Goal: Task Accomplishment & Management: Manage account settings

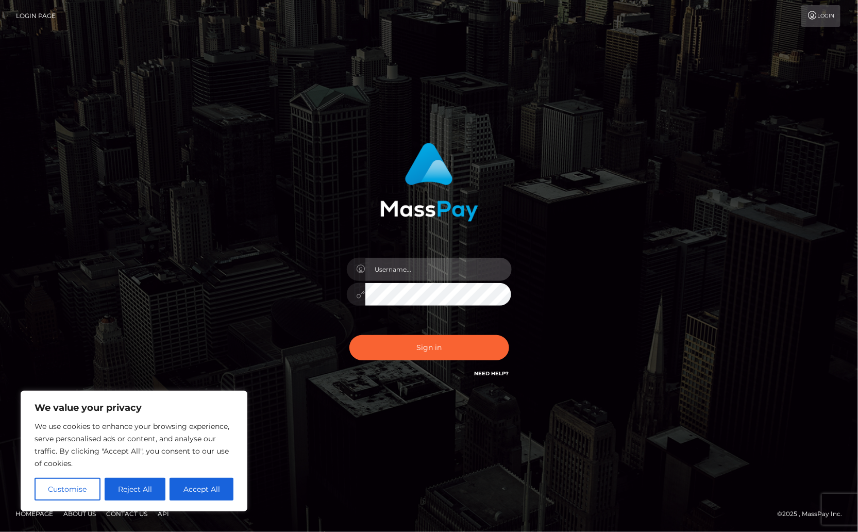
click at [436, 274] on input "text" at bounding box center [439, 269] width 146 height 23
type input "[PERSON_NAME].Silversocial"
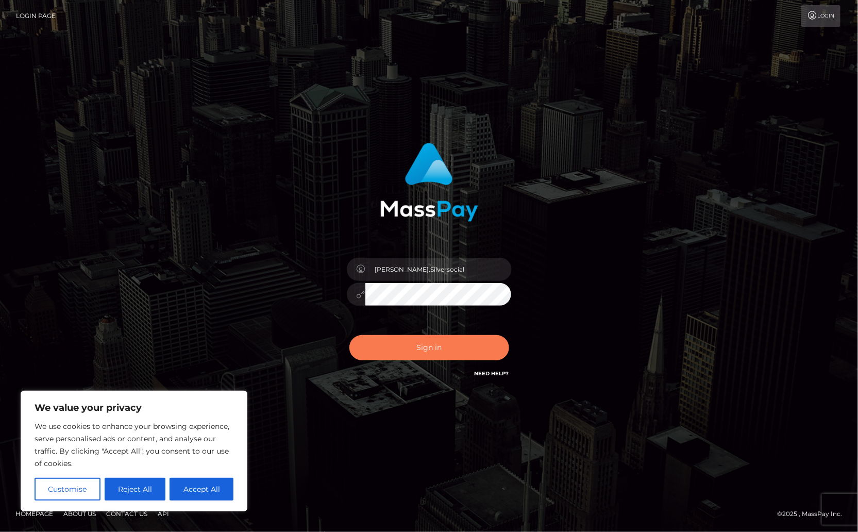
click at [444, 351] on button "Sign in" at bounding box center [430, 347] width 160 height 25
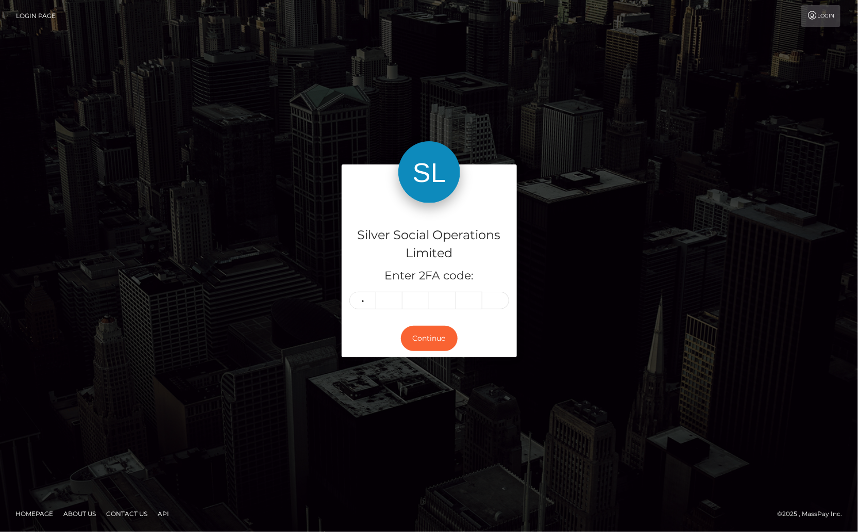
type input "8"
type input "9"
type input "6"
type input "3"
type input "2"
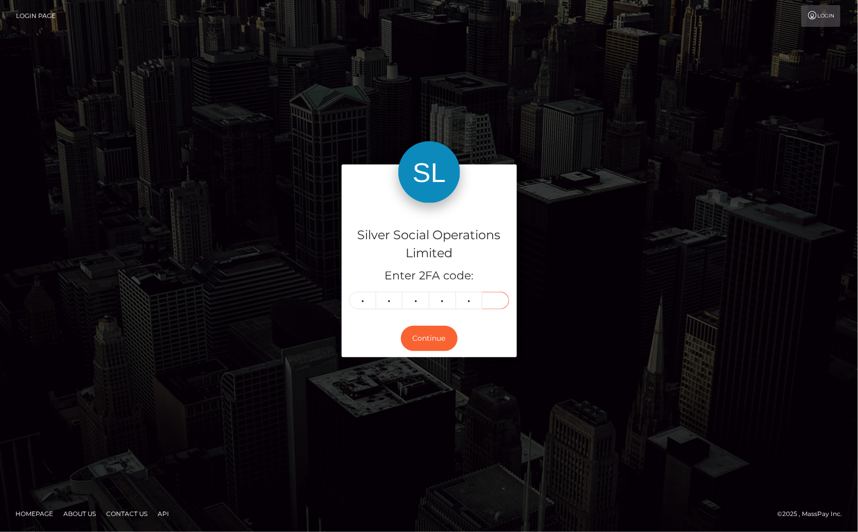
type input "1"
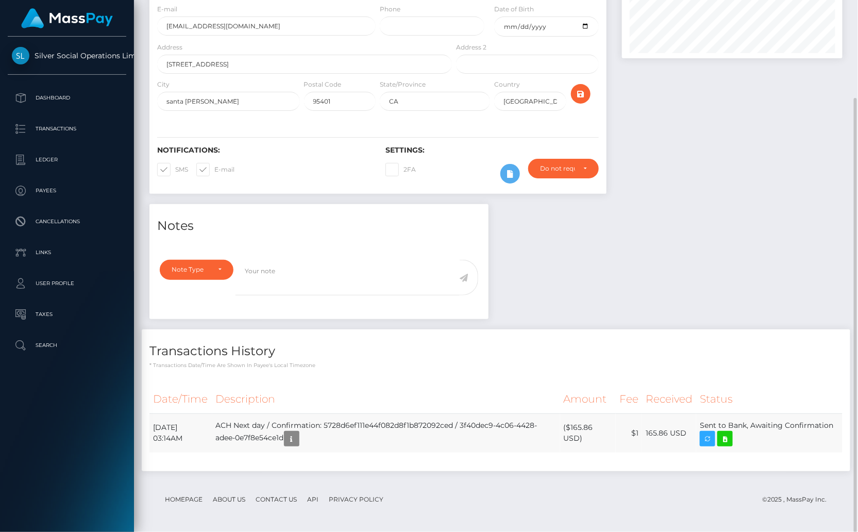
scroll to position [124, 220]
click at [732, 439] on icon at bounding box center [725, 439] width 12 height 13
